Goal: Task Accomplishment & Management: Manage account settings

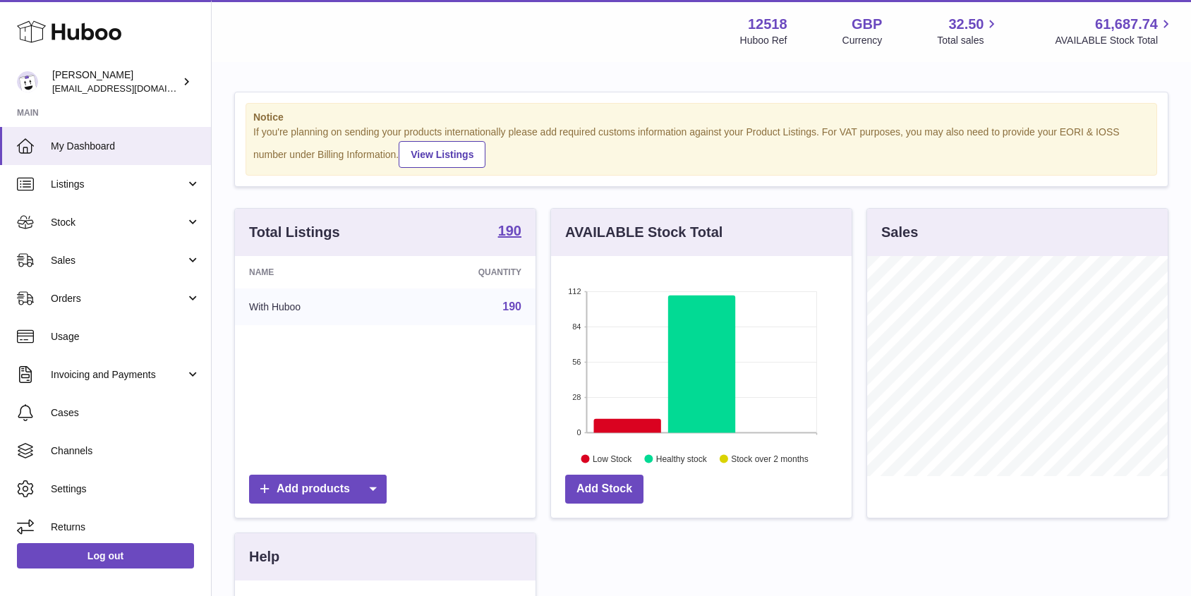
scroll to position [220, 301]
click at [70, 289] on link "Orders" at bounding box center [105, 298] width 211 height 38
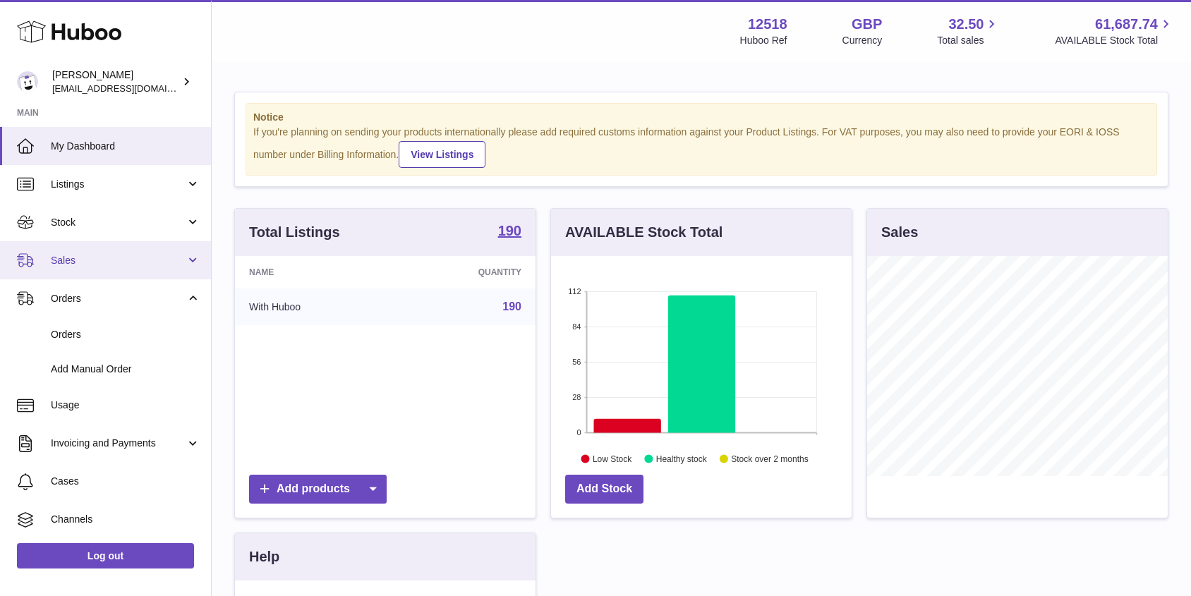
click at [65, 264] on span "Sales" at bounding box center [118, 260] width 135 height 13
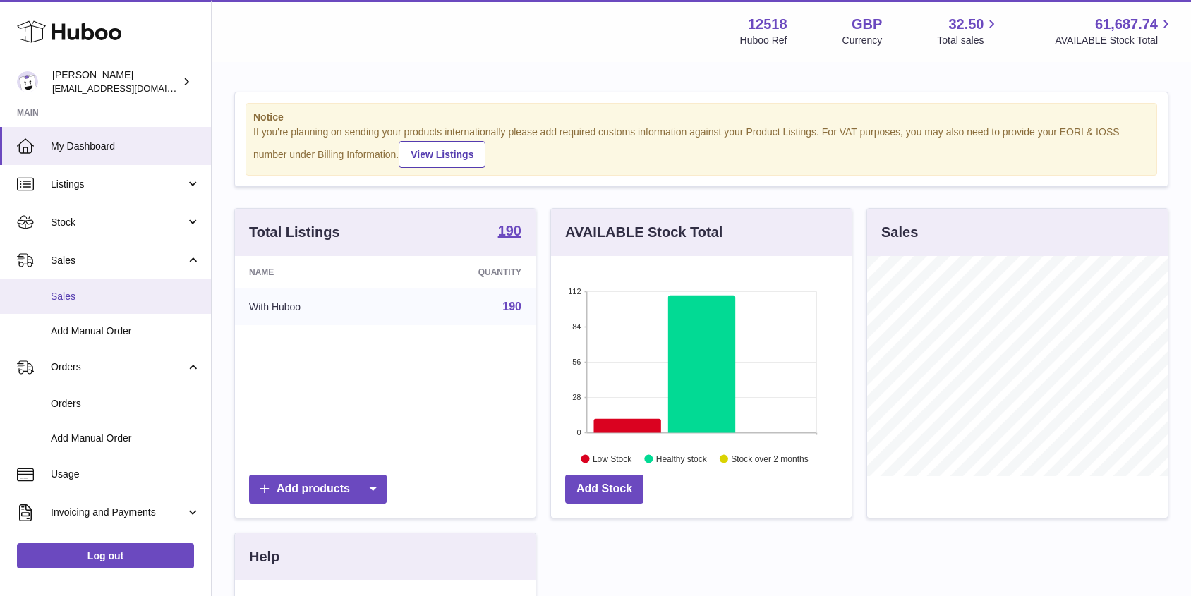
click at [70, 296] on span "Sales" at bounding box center [126, 296] width 150 height 13
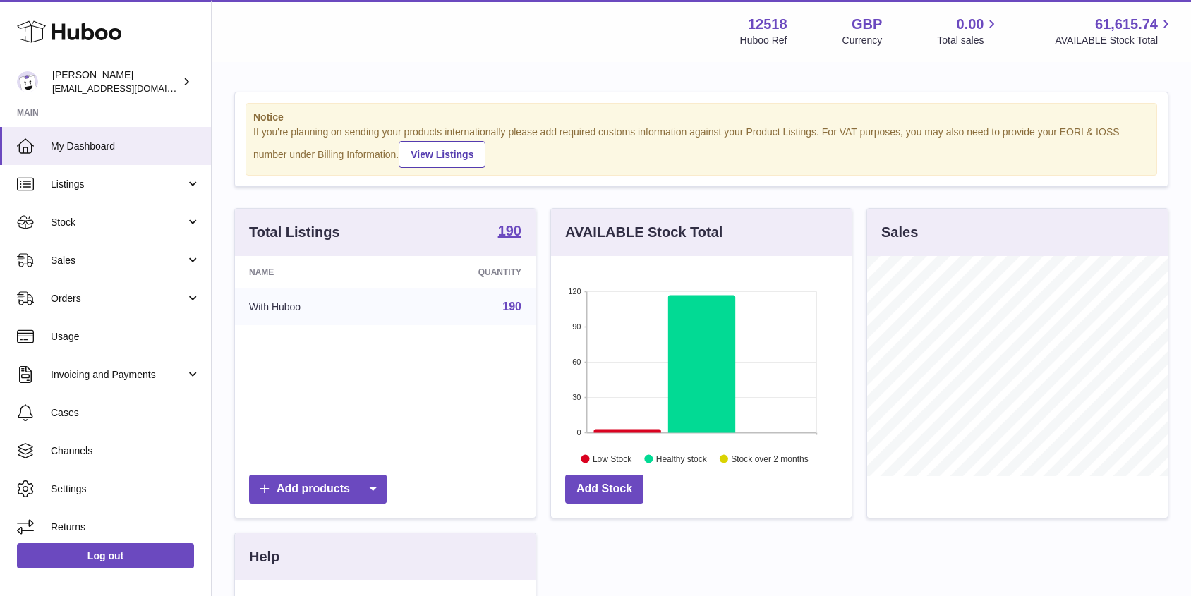
scroll to position [220, 301]
click at [76, 296] on span "Orders" at bounding box center [118, 298] width 135 height 13
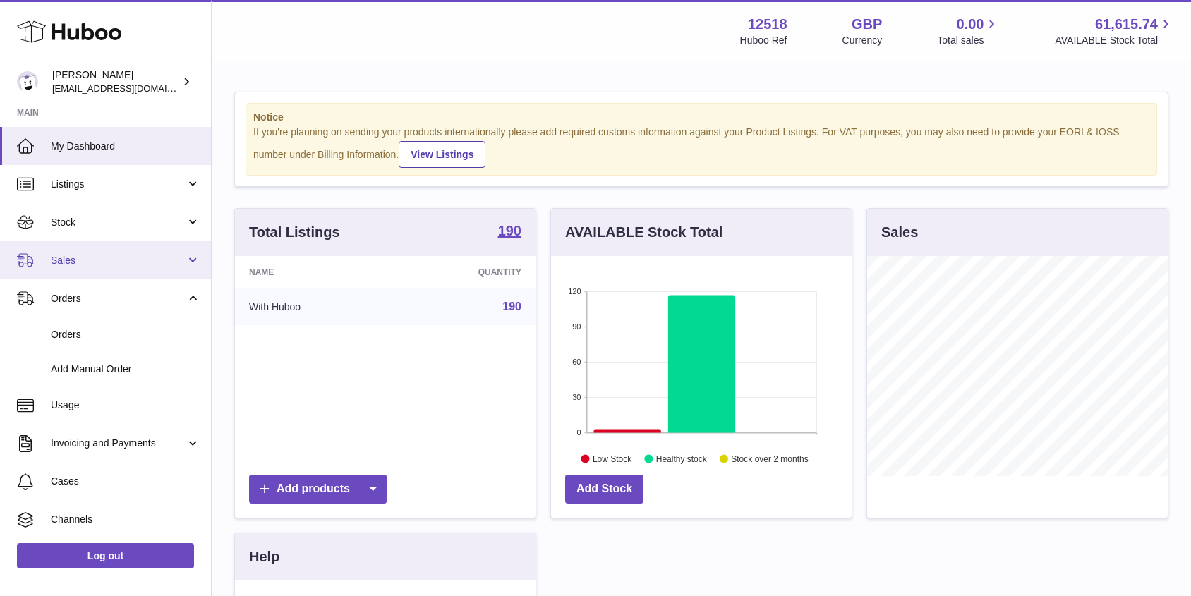
click at [67, 264] on span "Sales" at bounding box center [118, 260] width 135 height 13
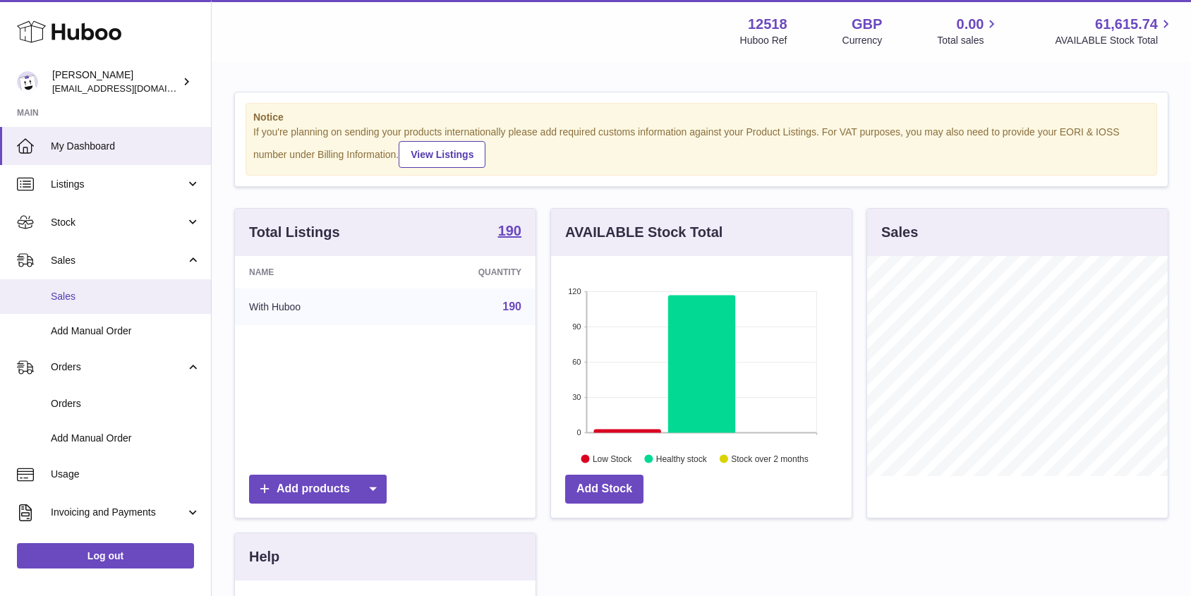
click at [67, 296] on span "Sales" at bounding box center [126, 296] width 150 height 13
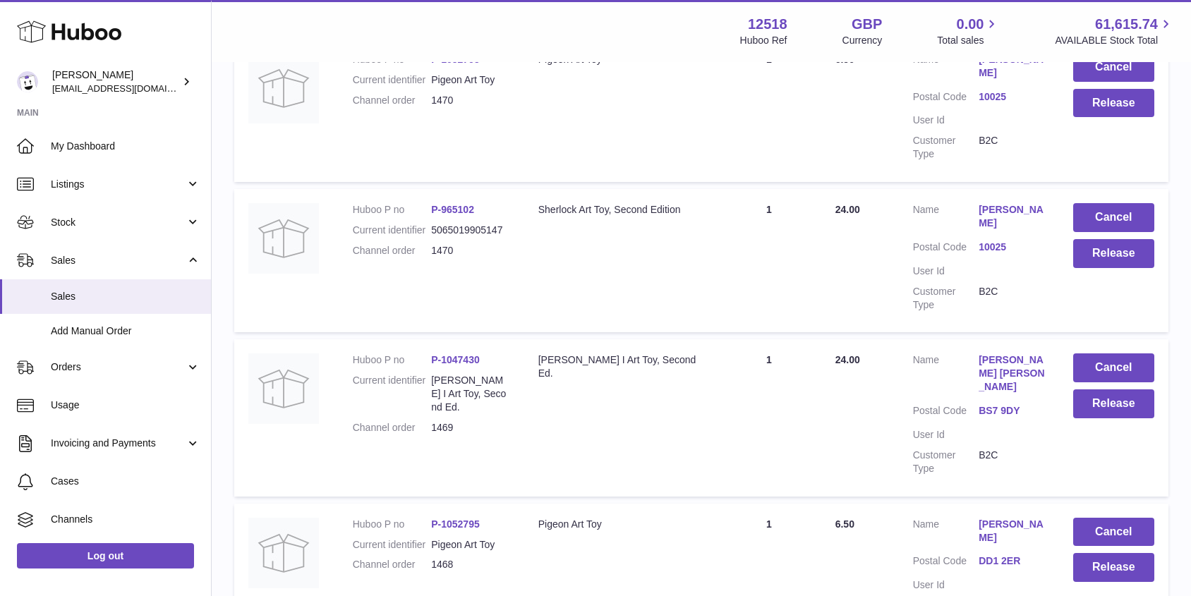
scroll to position [475, 0]
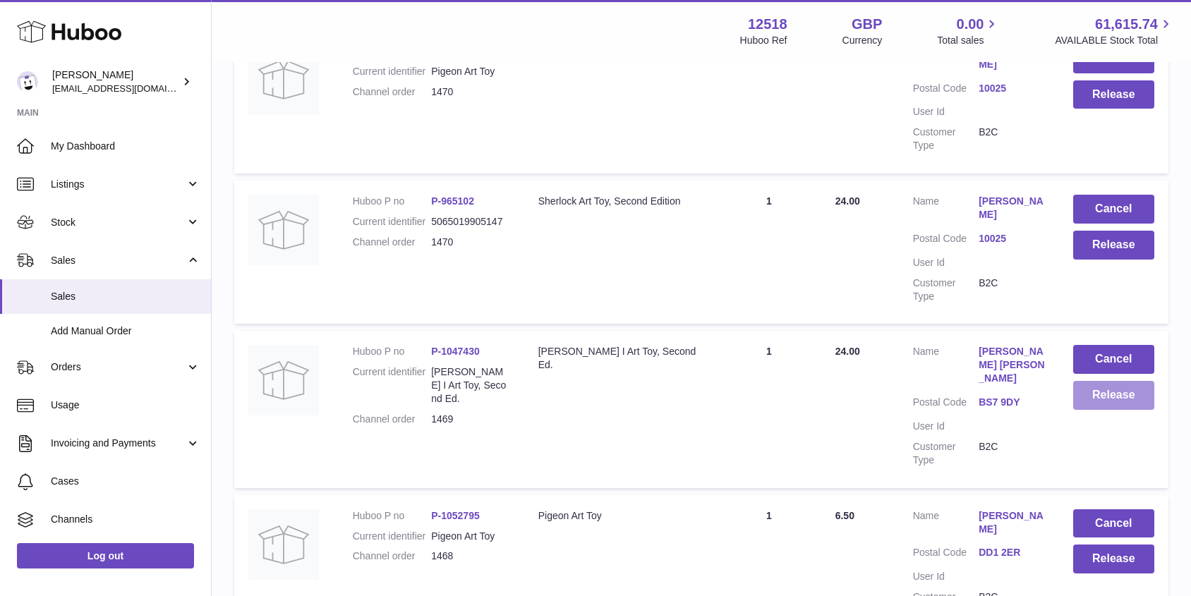
click at [1107, 401] on button "Release" at bounding box center [1113, 395] width 81 height 29
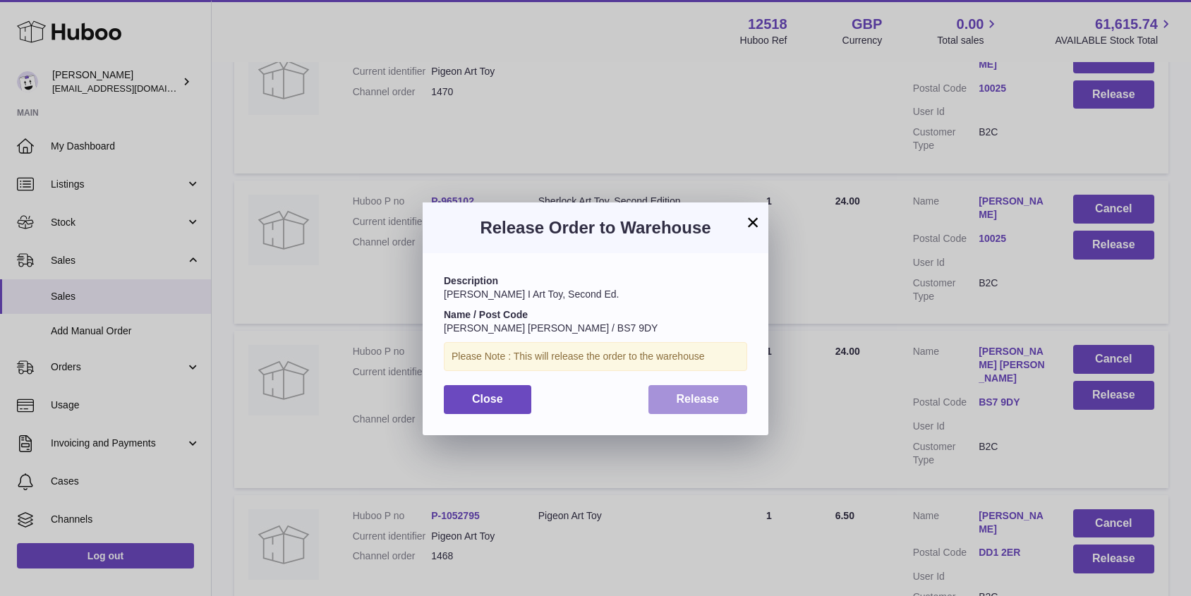
click at [697, 399] on span "Release" at bounding box center [698, 399] width 43 height 12
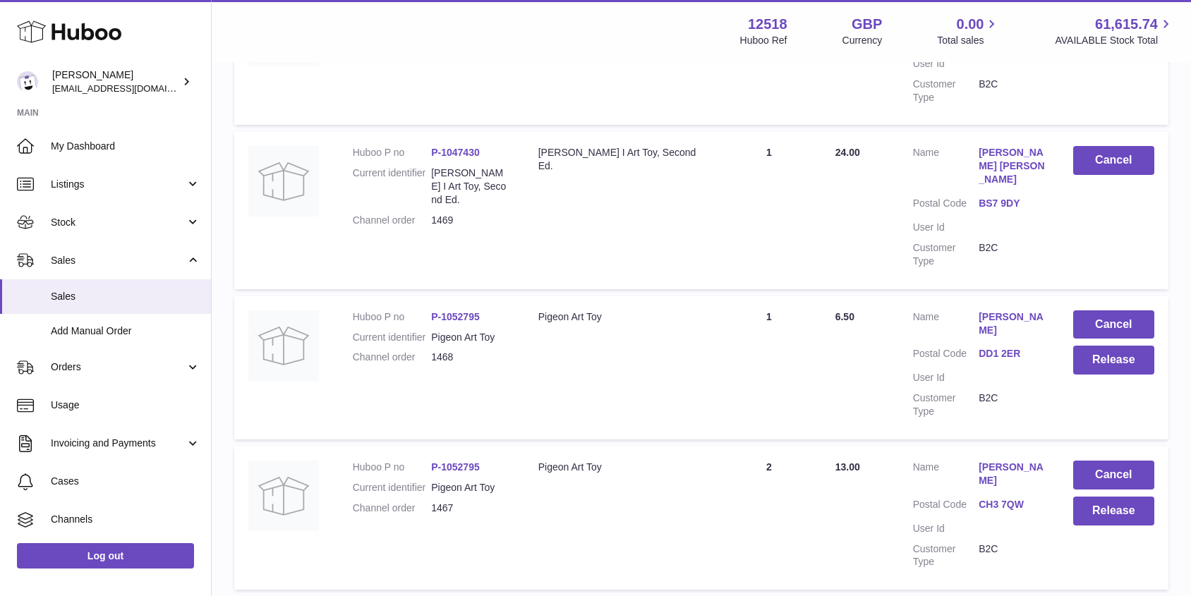
scroll to position [676, 0]
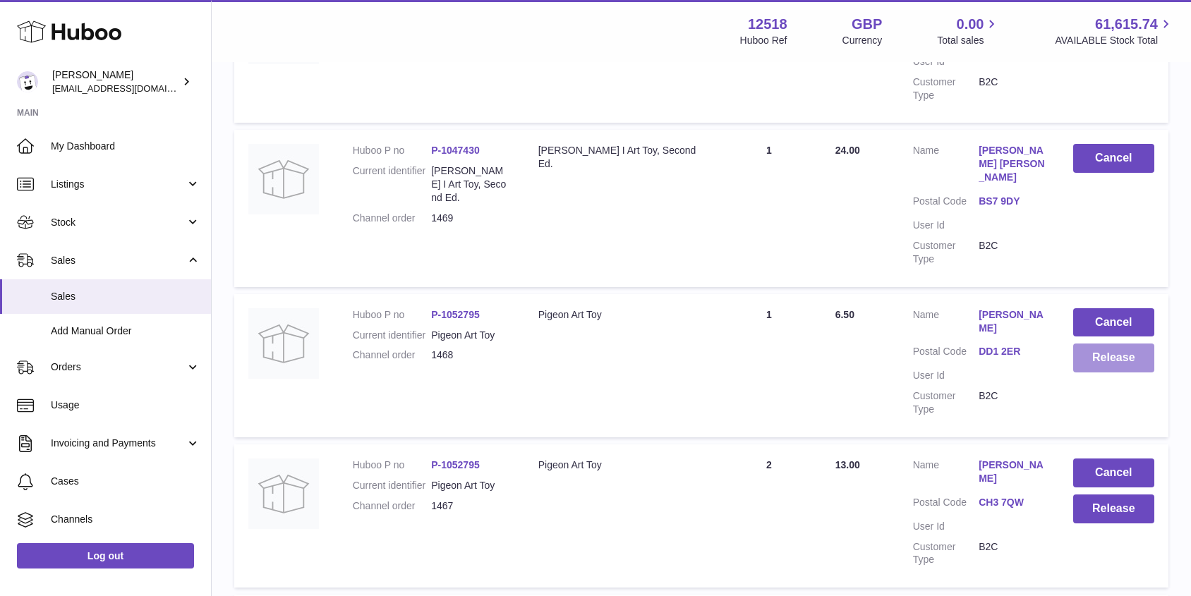
click at [1115, 349] on button "Release" at bounding box center [1113, 358] width 81 height 29
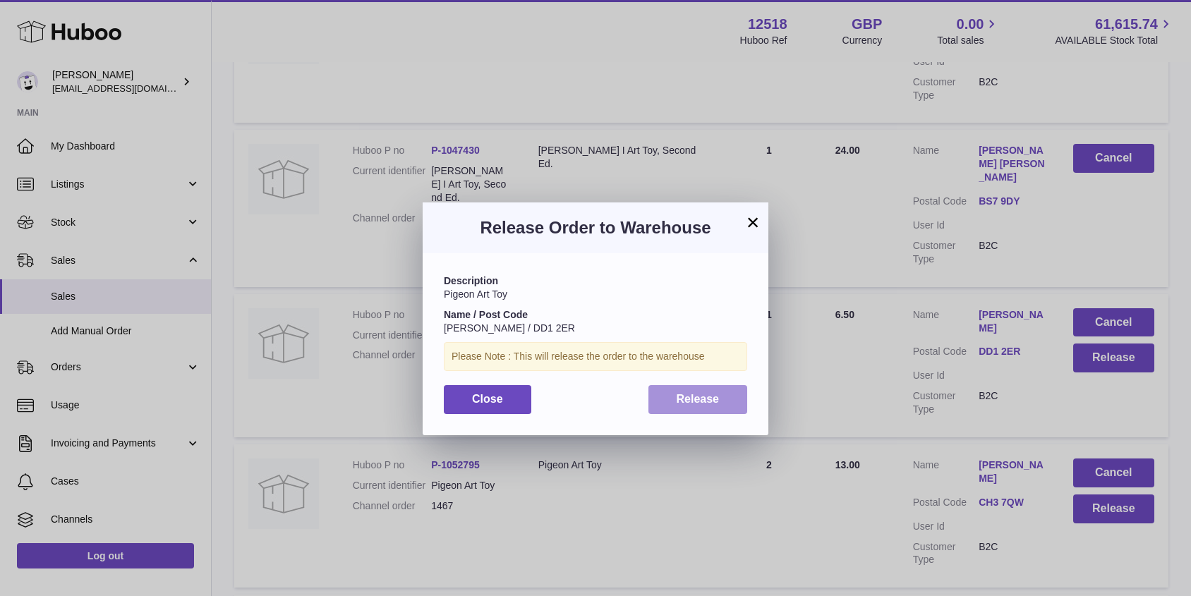
click at [690, 400] on span "Release" at bounding box center [698, 399] width 43 height 12
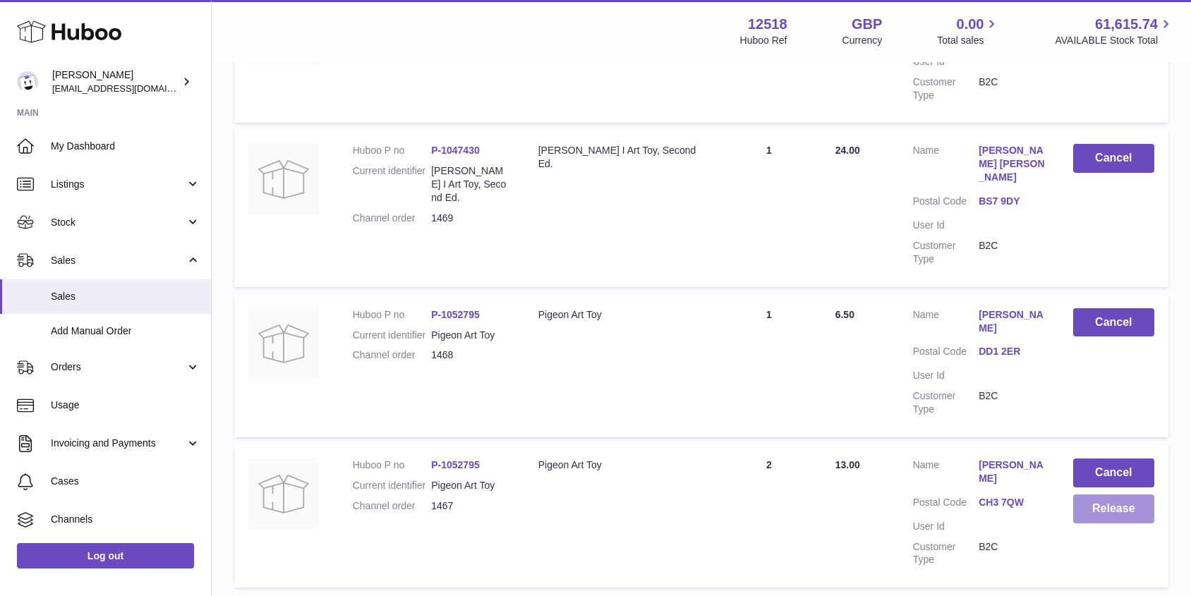
click at [1121, 495] on button "Release" at bounding box center [1113, 509] width 81 height 29
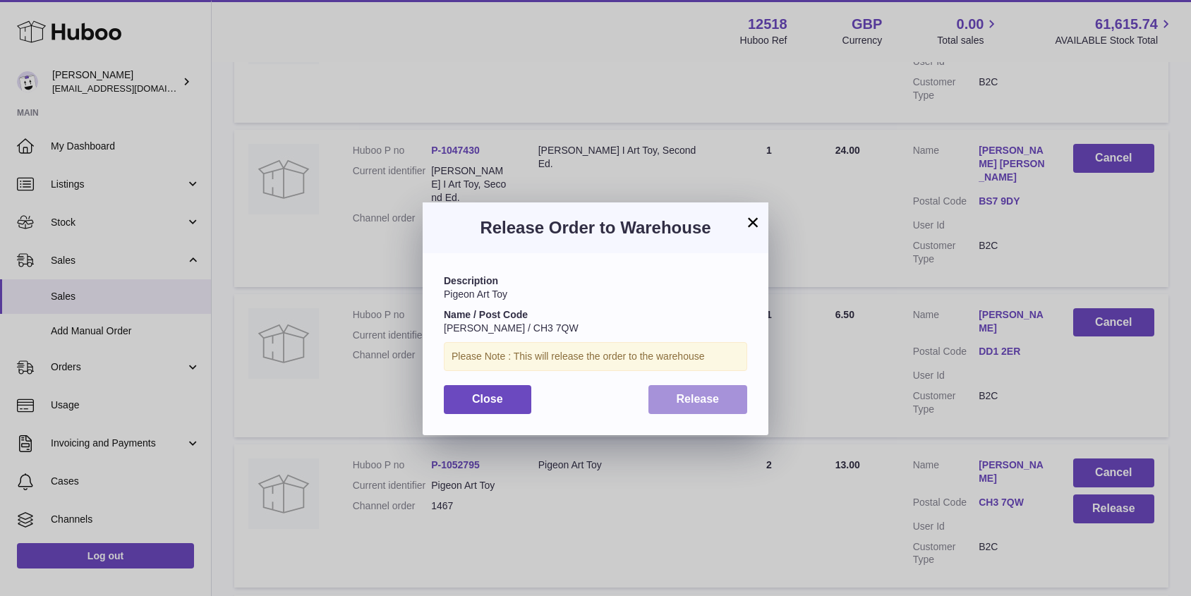
click at [719, 404] on button "Release" at bounding box center [699, 399] width 100 height 29
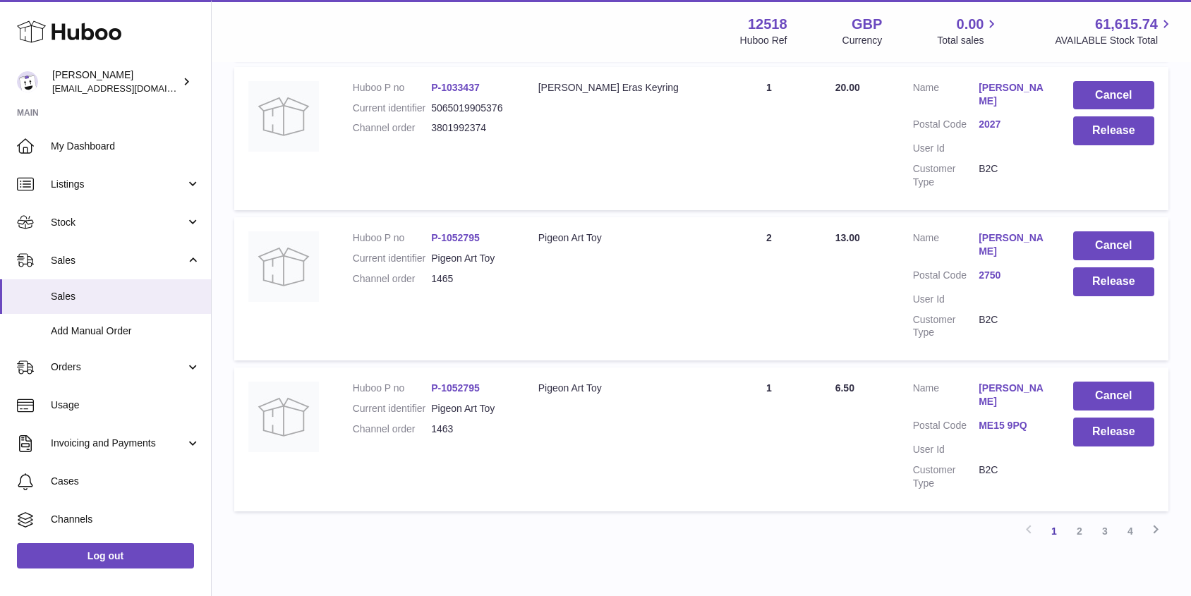
scroll to position [1359, 0]
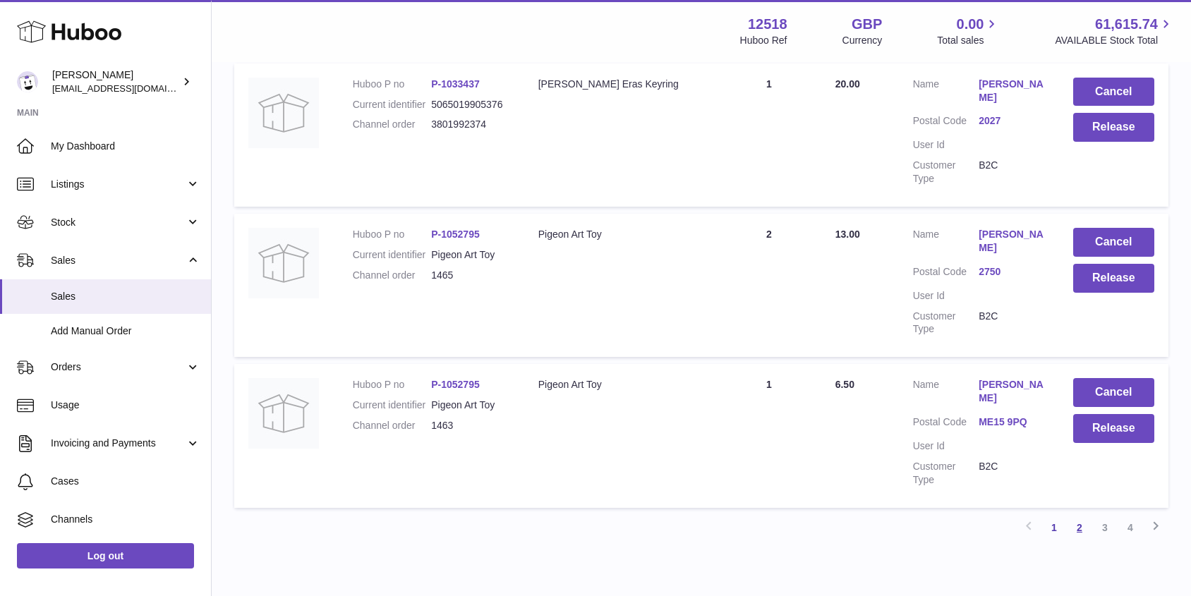
click at [1081, 515] on link "2" at bounding box center [1079, 527] width 25 height 25
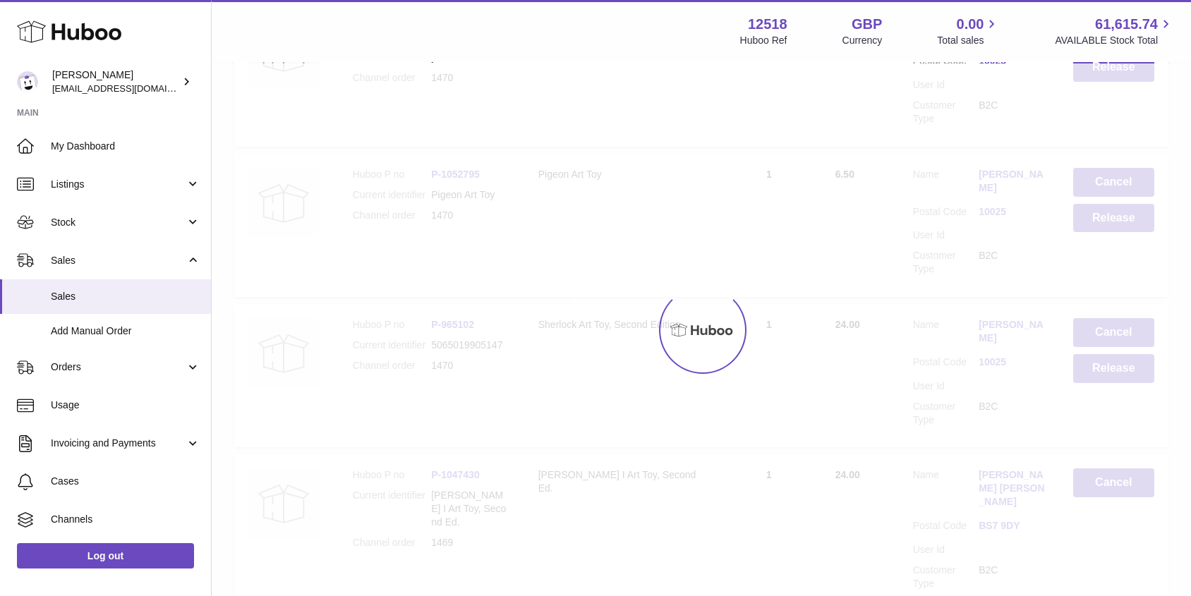
scroll to position [64, 0]
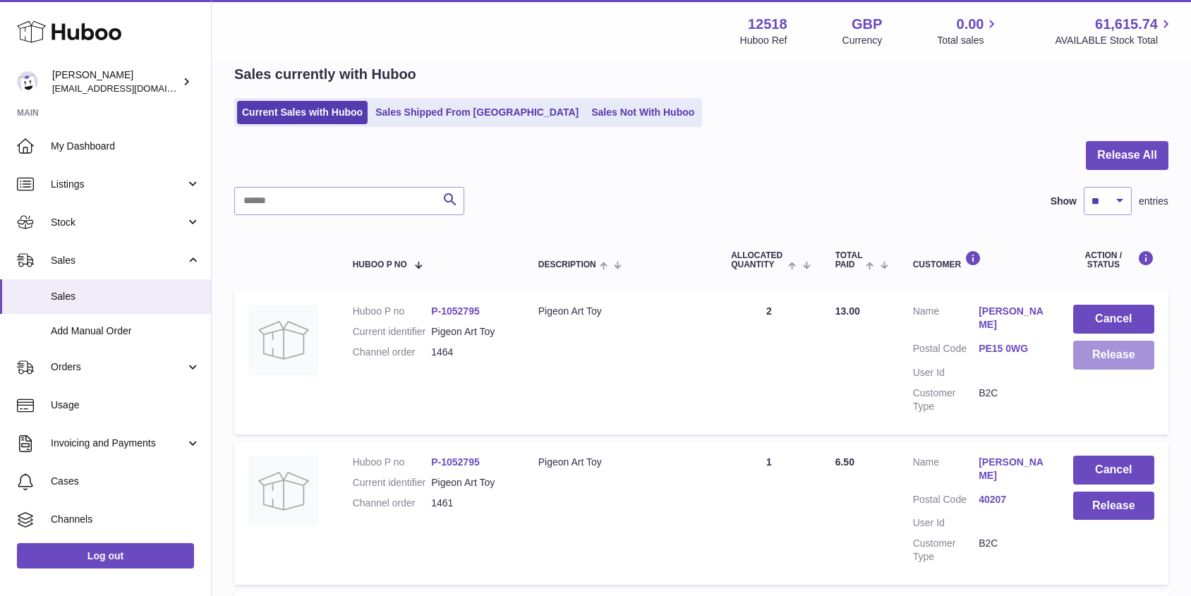
click at [1094, 354] on button "Release" at bounding box center [1113, 355] width 81 height 29
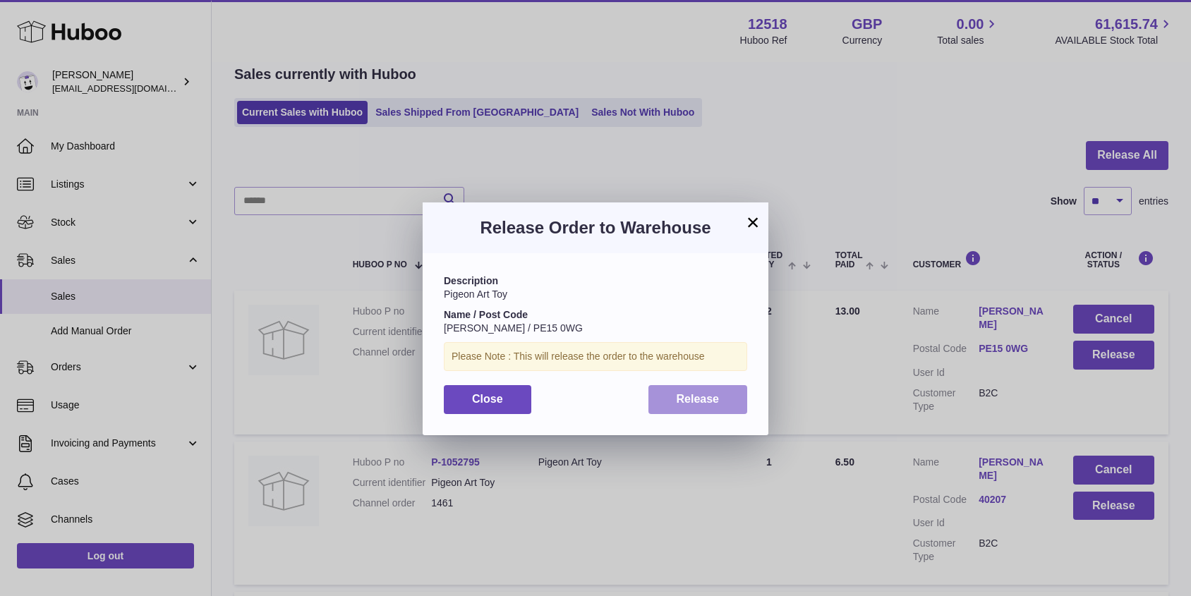
click at [692, 395] on span "Release" at bounding box center [698, 399] width 43 height 12
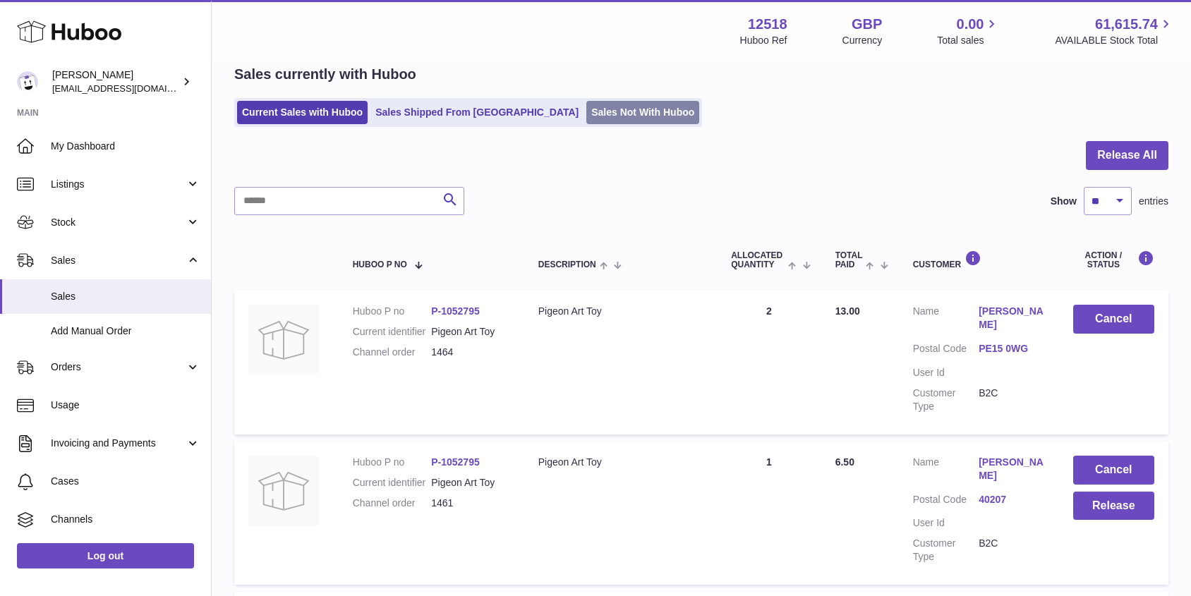
click at [586, 114] on link "Sales Not With Huboo" at bounding box center [642, 112] width 113 height 23
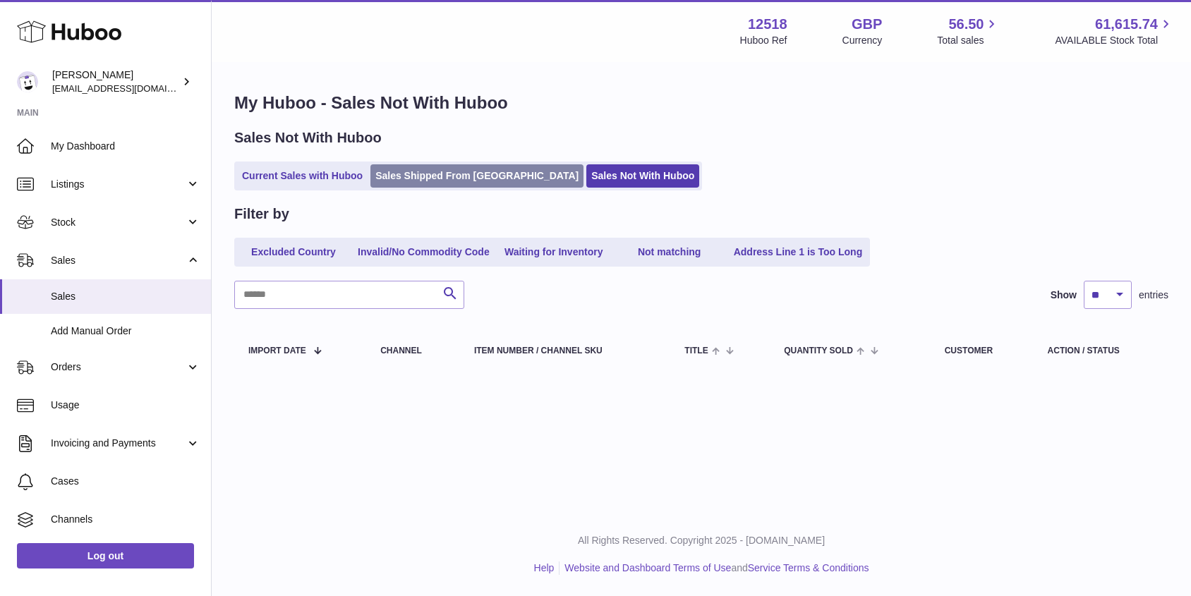
click at [434, 175] on link "Sales Shipped From [GEOGRAPHIC_DATA]" at bounding box center [477, 175] width 213 height 23
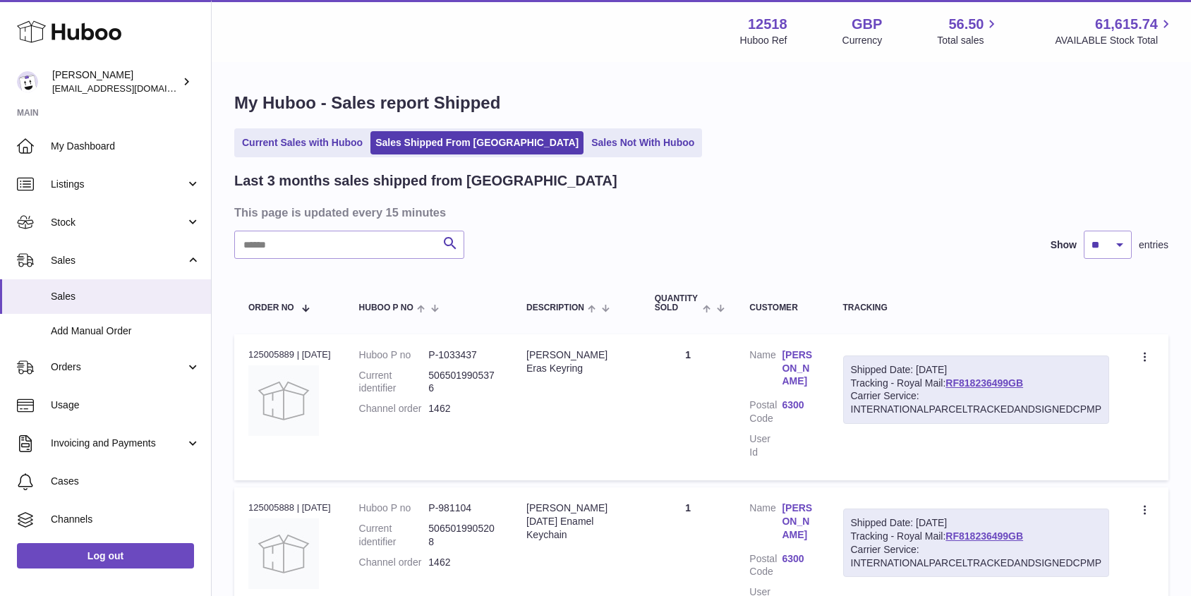
click at [344, 246] on input "text" at bounding box center [349, 245] width 230 height 28
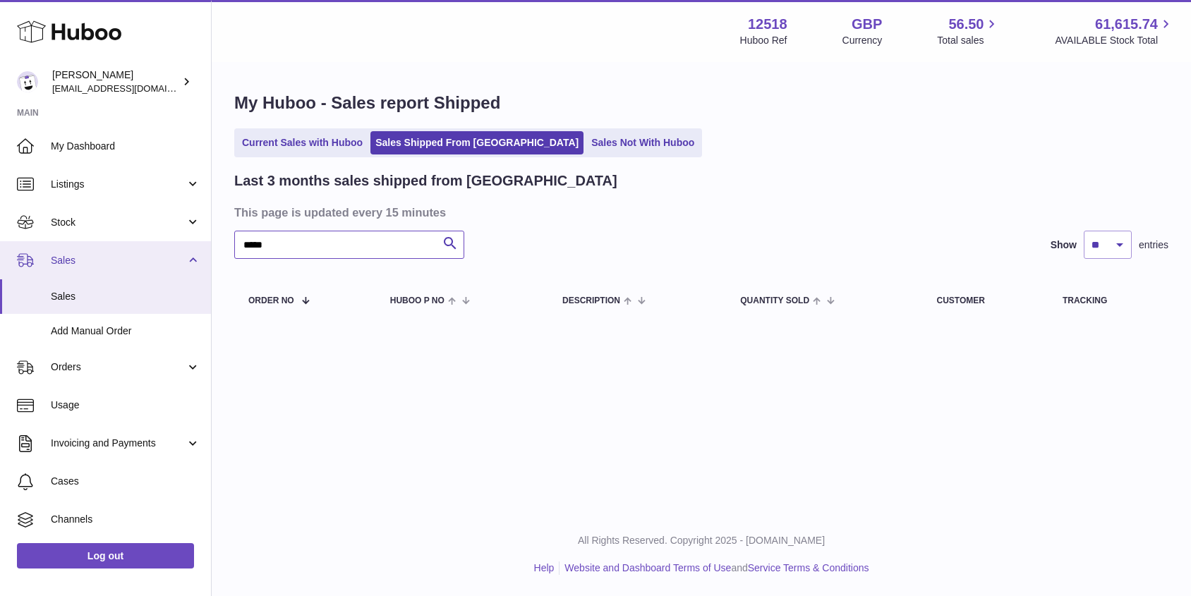
drag, startPoint x: 272, startPoint y: 251, endPoint x: 188, endPoint y: 247, distance: 84.1
click at [188, 247] on div "Huboo Caitlin Derer caitlin@fancylamp.co Main My Dashboard Listings Not with Hu…" at bounding box center [595, 298] width 1191 height 596
type input "*****"
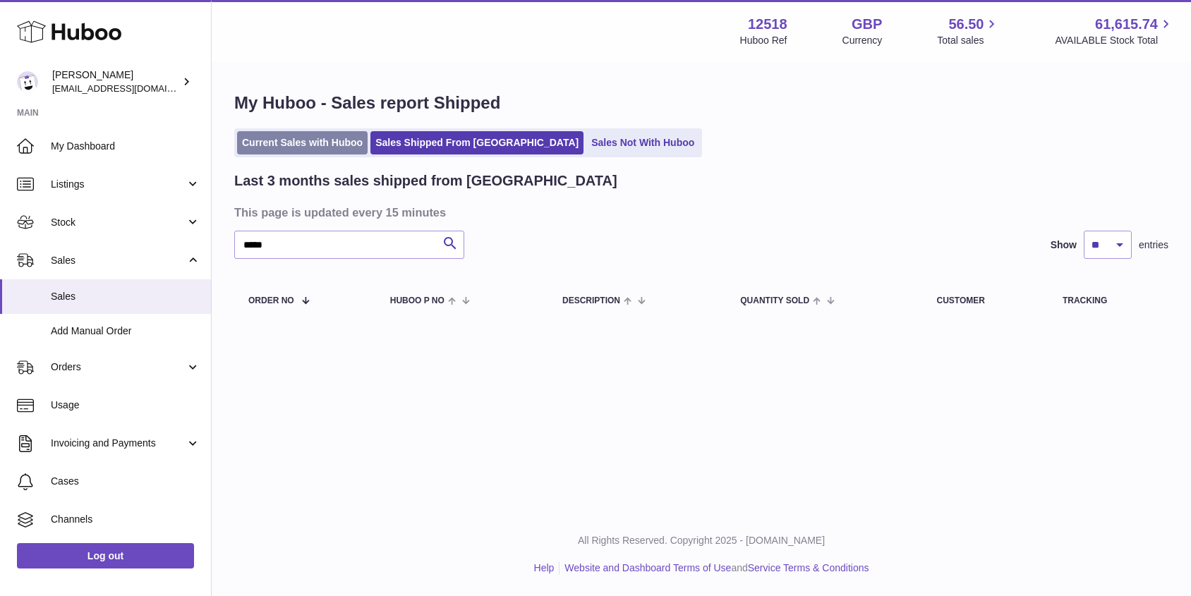
click at [308, 146] on link "Current Sales with Huboo" at bounding box center [302, 142] width 131 height 23
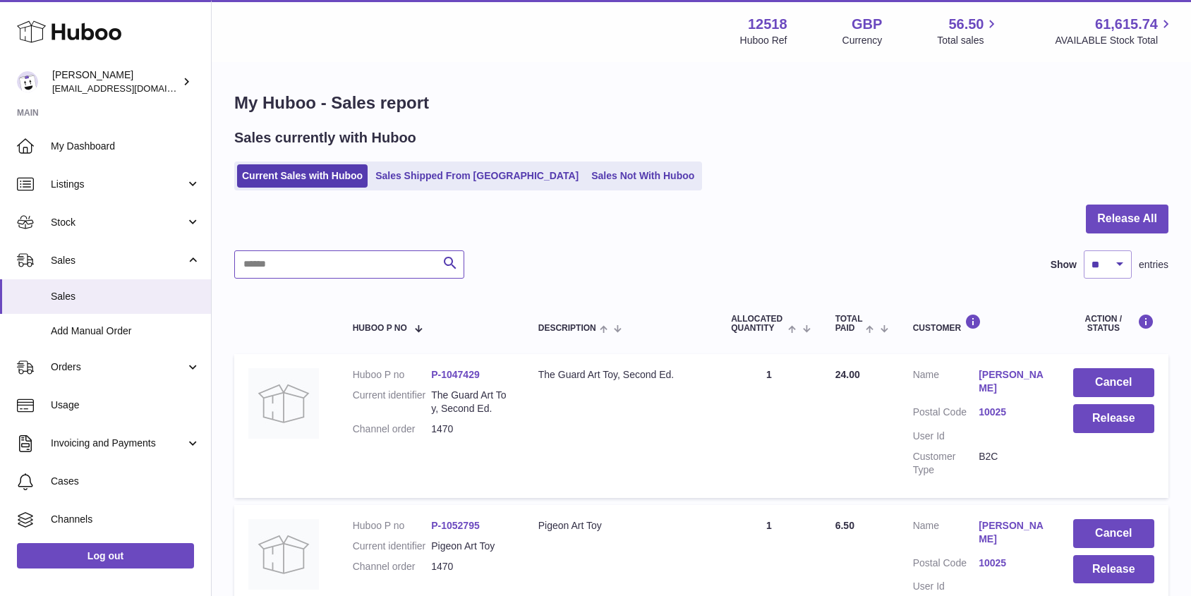
click at [283, 275] on input "text" at bounding box center [349, 265] width 230 height 28
type input "*****"
